Goal: Find specific fact: Find contact information

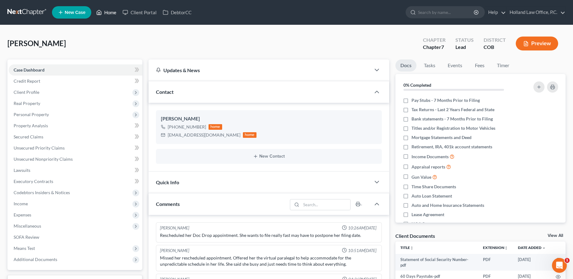
scroll to position [17, 0]
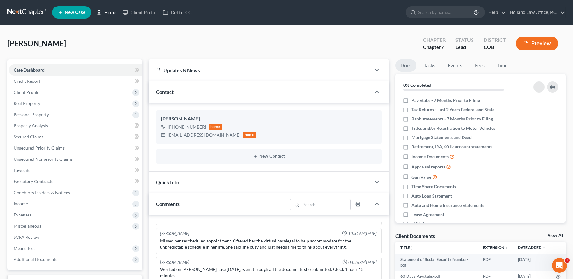
click at [114, 13] on link "Home" at bounding box center [106, 12] width 26 height 11
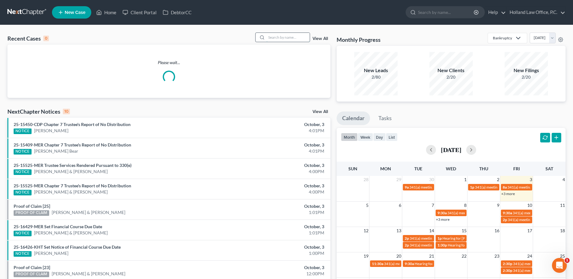
click at [271, 34] on input "search" at bounding box center [287, 37] width 43 height 9
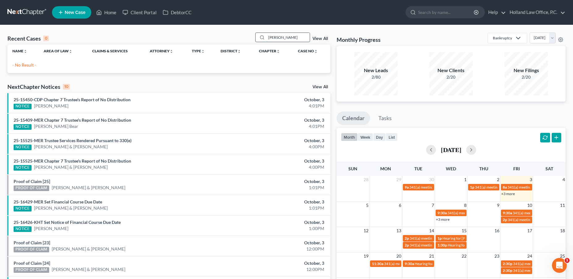
click at [269, 38] on input "[PERSON_NAME]" at bounding box center [287, 37] width 43 height 9
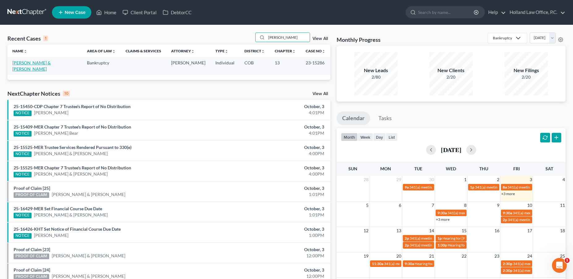
type input "[PERSON_NAME]"
click at [36, 63] on link "[PERSON_NAME] & [PERSON_NAME]" at bounding box center [31, 65] width 38 height 11
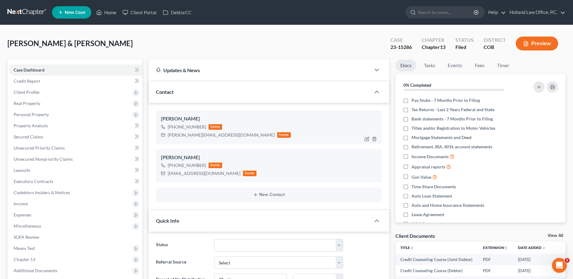
drag, startPoint x: 204, startPoint y: 127, endPoint x: 174, endPoint y: 126, distance: 30.3
click at [174, 126] on div "[PHONE_NUMBER] home" at bounding box center [226, 127] width 130 height 8
copy div "[PHONE_NUMBER]"
click at [113, 14] on link "Home" at bounding box center [106, 12] width 26 height 11
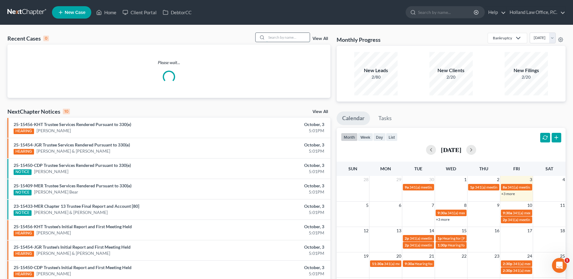
click at [276, 40] on input "search" at bounding box center [287, 37] width 43 height 9
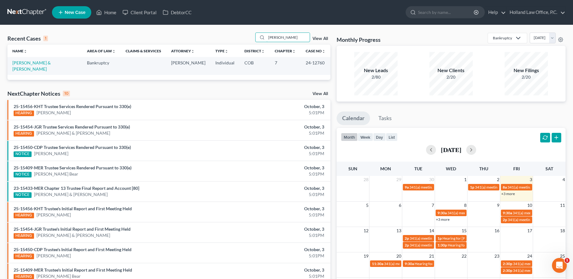
type input "[PERSON_NAME]"
click at [47, 65] on link "[PERSON_NAME] & [PERSON_NAME]" at bounding box center [31, 65] width 38 height 11
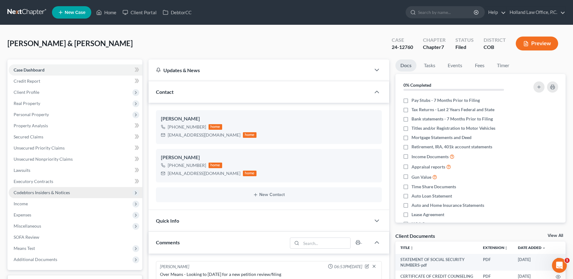
scroll to position [26, 0]
